Goal: Transaction & Acquisition: Purchase product/service

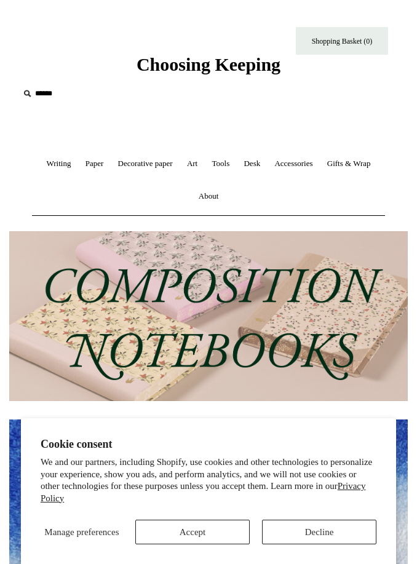
click at [53, 90] on input "text" at bounding box center [94, 93] width 151 height 23
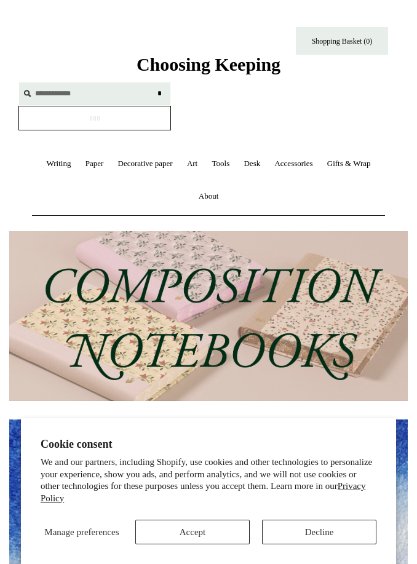
type input "**********"
click at [159, 93] on input "*" at bounding box center [159, 93] width 12 height 22
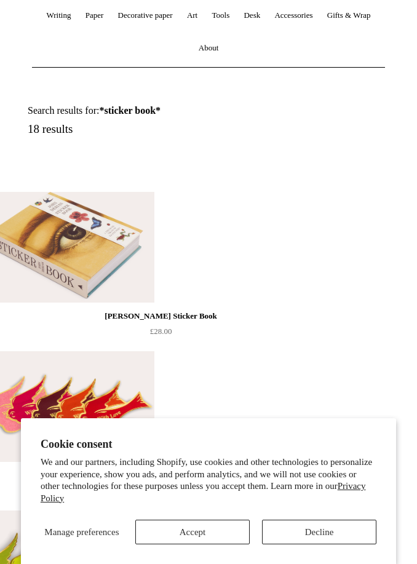
scroll to position [148, 0]
click at [123, 246] on img at bounding box center [66, 248] width 175 height 111
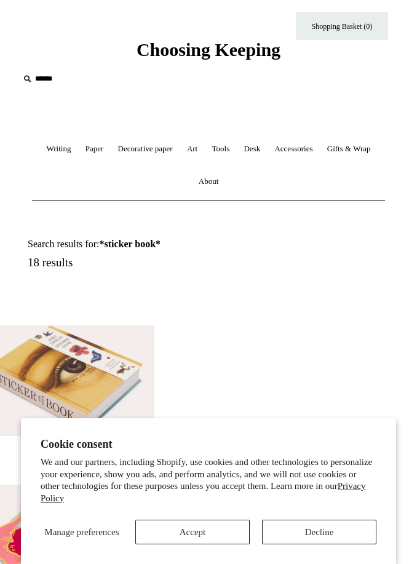
scroll to position [0, 0]
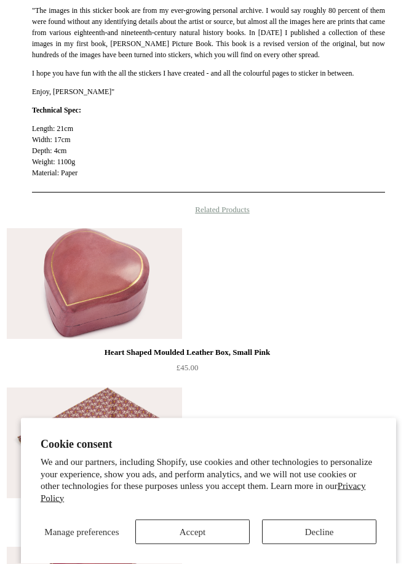
scroll to position [824, 0]
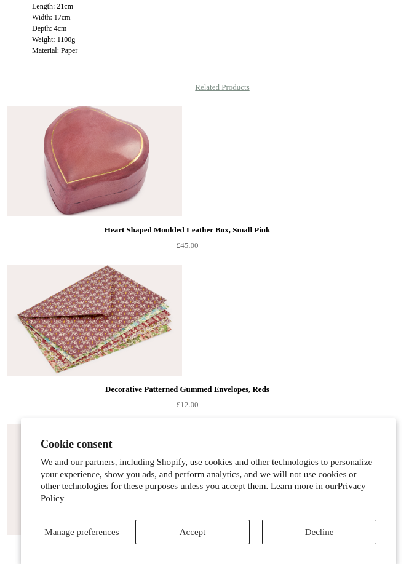
click at [188, 545] on button "Accept" at bounding box center [192, 532] width 115 height 25
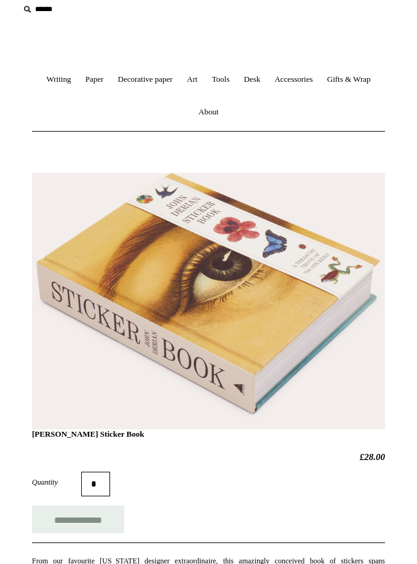
scroll to position [85, 0]
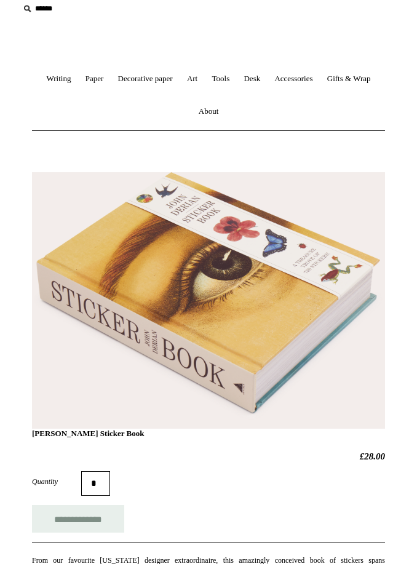
click at [301, 230] on h1 "[PERSON_NAME] Sticker Book" at bounding box center [208, 316] width 353 height 245
click at [327, 241] on h1 "John Derian Sticker Book" at bounding box center [208, 316] width 353 height 245
click at [340, 191] on img at bounding box center [208, 300] width 353 height 257
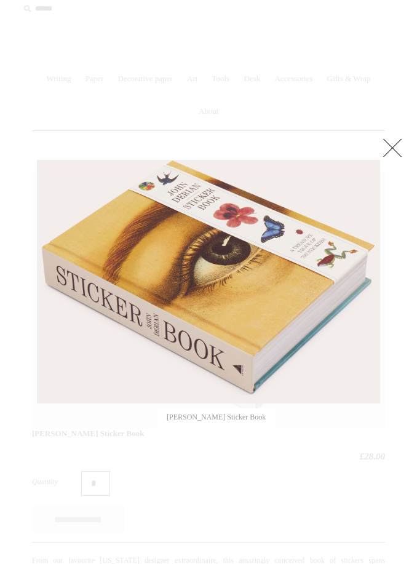
click at [381, 154] on link at bounding box center [392, 147] width 25 height 25
